Goal: Information Seeking & Learning: Understand process/instructions

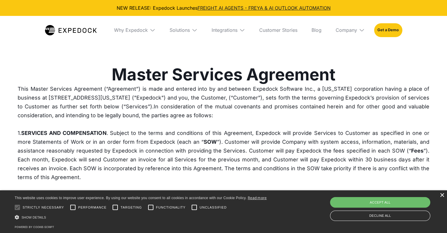
click at [442, 196] on div "×" at bounding box center [442, 195] width 4 height 4
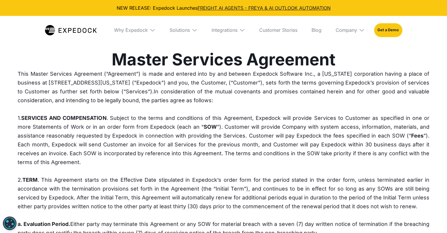
scroll to position [29, 0]
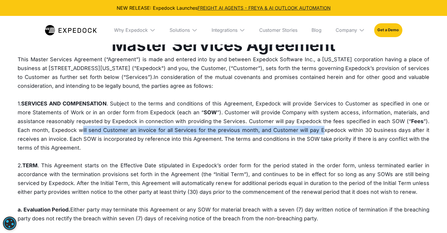
drag, startPoint x: 84, startPoint y: 128, endPoint x: 325, endPoint y: 134, distance: 241.3
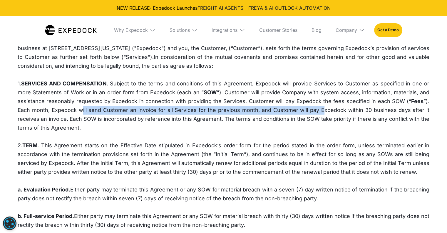
scroll to position [59, 0]
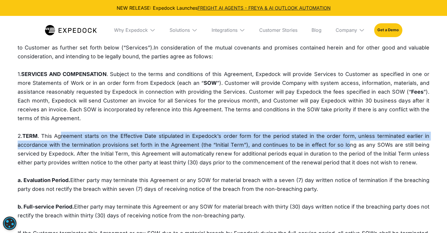
drag, startPoint x: 66, startPoint y: 134, endPoint x: 350, endPoint y: 143, distance: 283.8
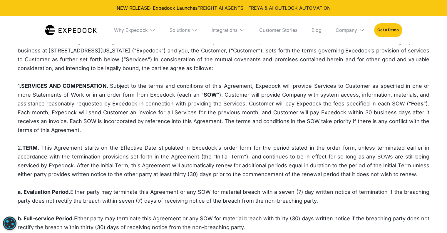
scroll to position [72, 0]
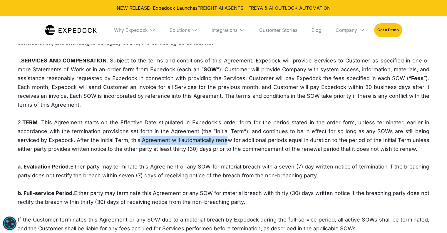
drag, startPoint x: 141, startPoint y: 138, endPoint x: 228, endPoint y: 142, distance: 87.2
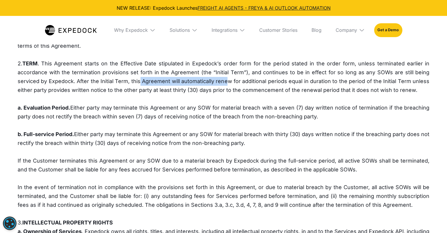
scroll to position [161, 0]
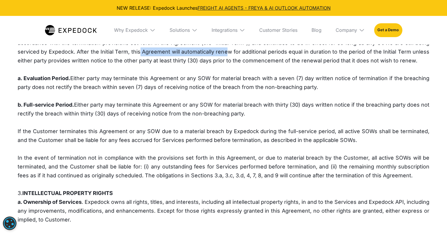
drag, startPoint x: 150, startPoint y: 105, endPoint x: 259, endPoint y: 110, distance: 108.9
drag, startPoint x: 25, startPoint y: 106, endPoint x: 316, endPoint y: 116, distance: 291.7
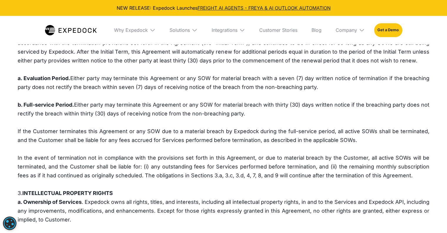
copy p "Full-service Period. Either party may terminate this Agreement or any SOW for m…"
